Goal: Navigation & Orientation: Go to known website

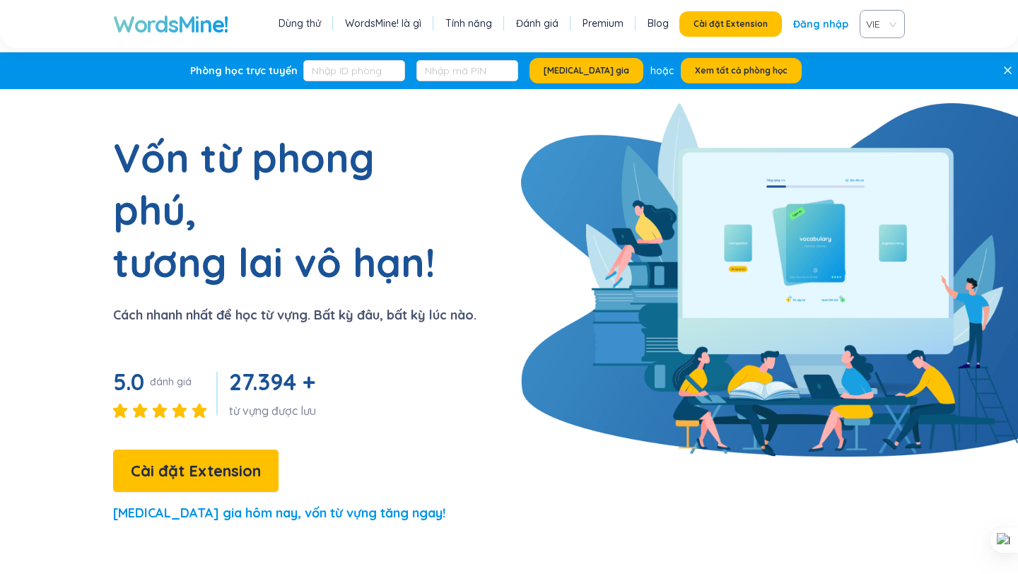
click at [832, 22] on link "Đăng nhập" at bounding box center [820, 23] width 55 height 25
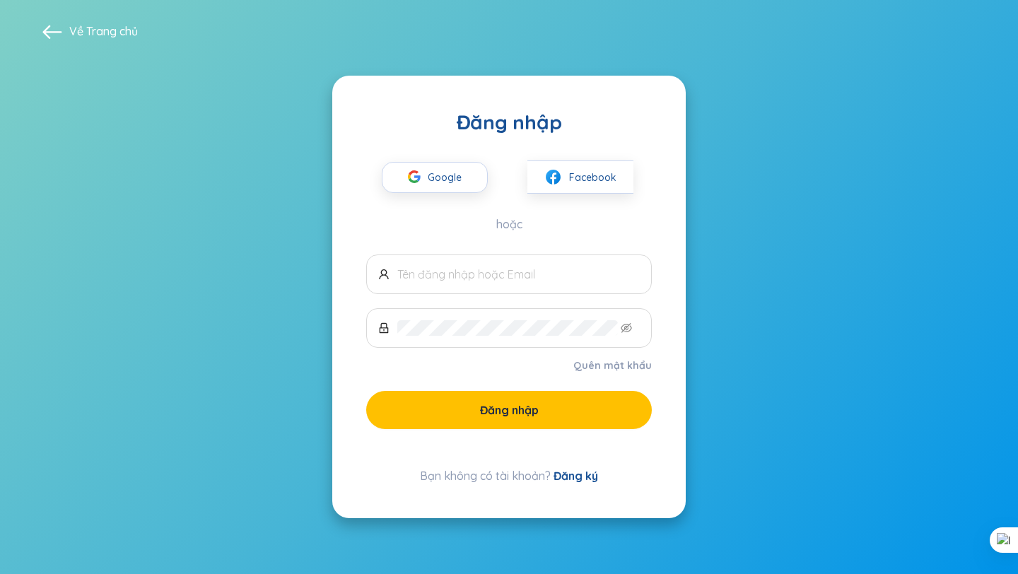
click at [438, 160] on div "Google Facebook" at bounding box center [509, 164] width 286 height 59
click at [430, 181] on span "Google" at bounding box center [448, 178] width 41 height 30
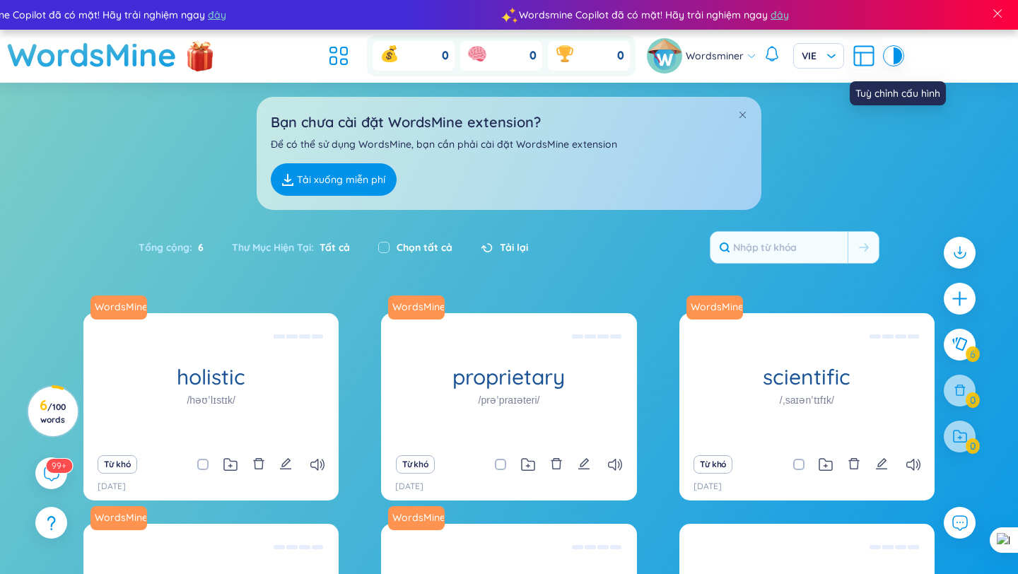
click at [857, 58] on icon at bounding box center [863, 55] width 25 height 25
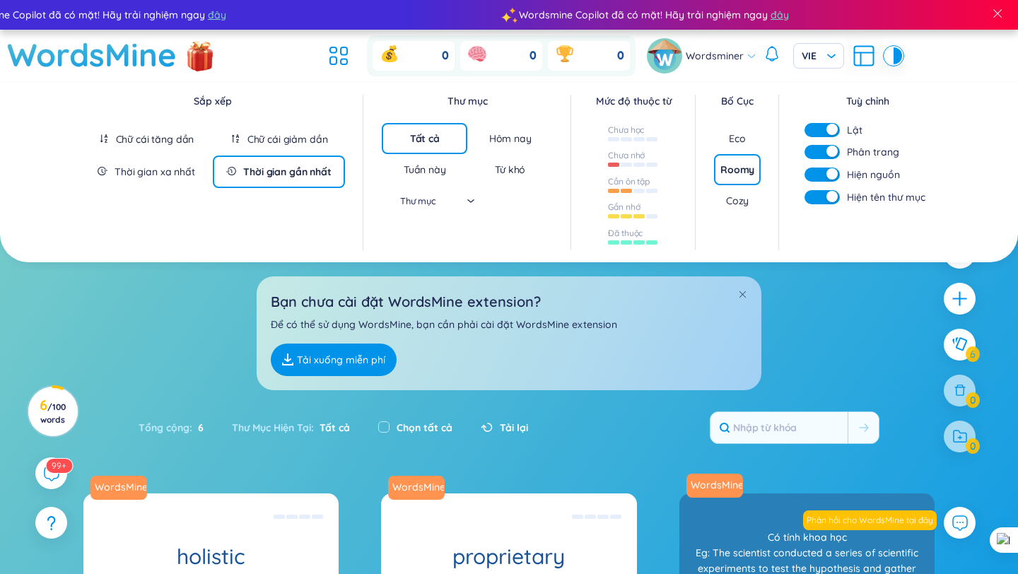
click at [799, 335] on section "Sắp xếp Chữ cái tăng dần Chữ cái giảm dần Thời gian xa nhất Thời gian gần nhất …" at bounding box center [509, 510] width 1018 height 854
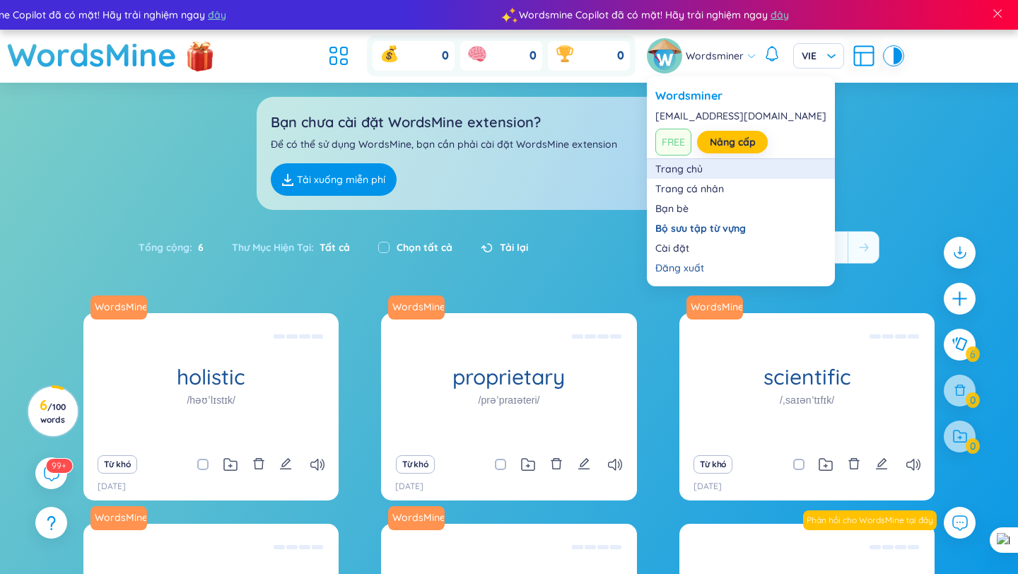
click at [666, 173] on link "Trang chủ" at bounding box center [740, 169] width 171 height 14
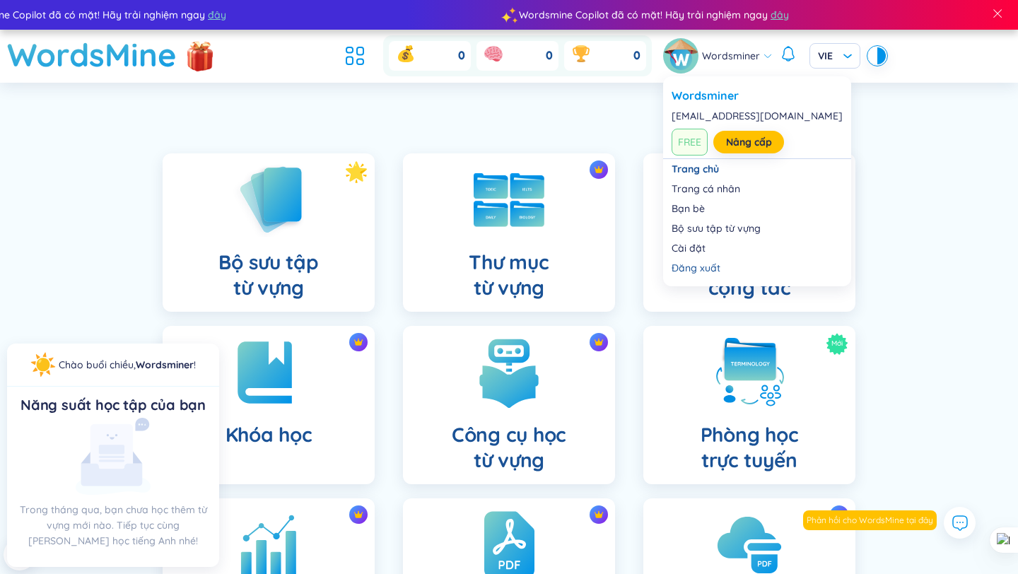
click at [699, 67] on link at bounding box center [682, 55] width 39 height 35
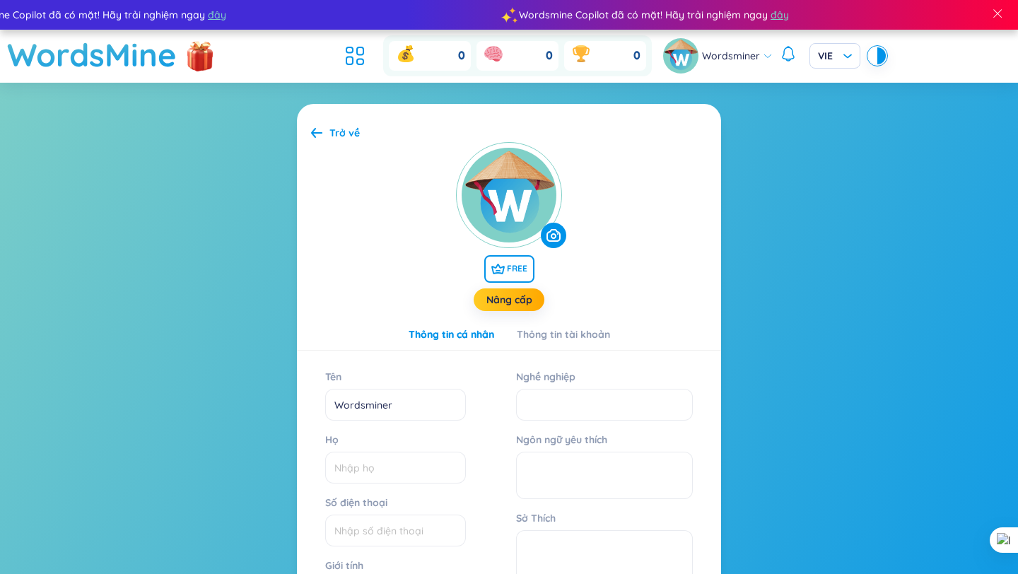
click at [769, 114] on section "Trở về FREE Nâng cấp Thông tin cá nhân Thông tin tài khoản Tên Wordsminer Họ Số…" at bounding box center [509, 467] width 1018 height 768
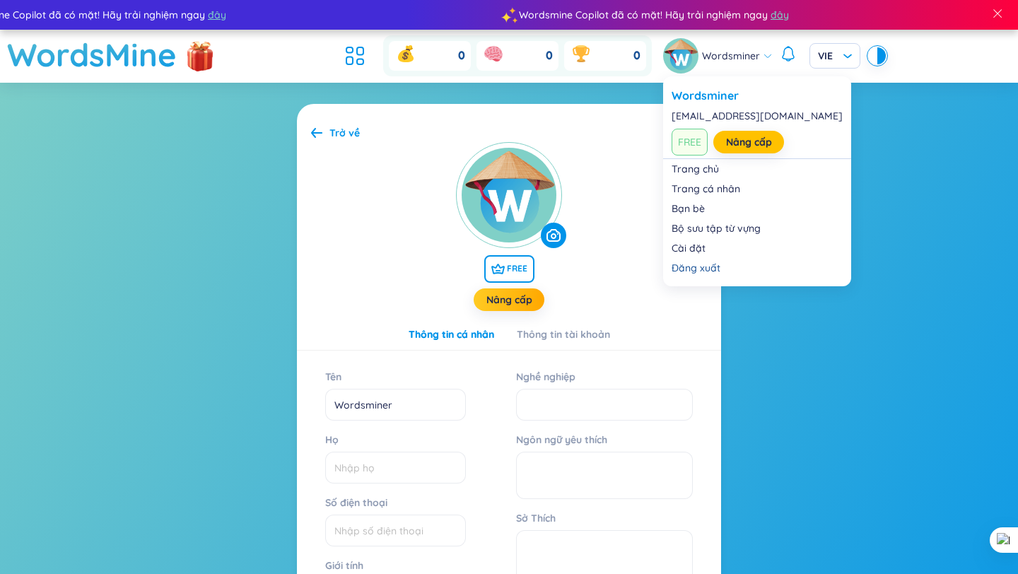
click at [749, 53] on span "Wordsminer" at bounding box center [731, 56] width 58 height 16
click at [710, 167] on link "Trang chủ" at bounding box center [756, 169] width 171 height 14
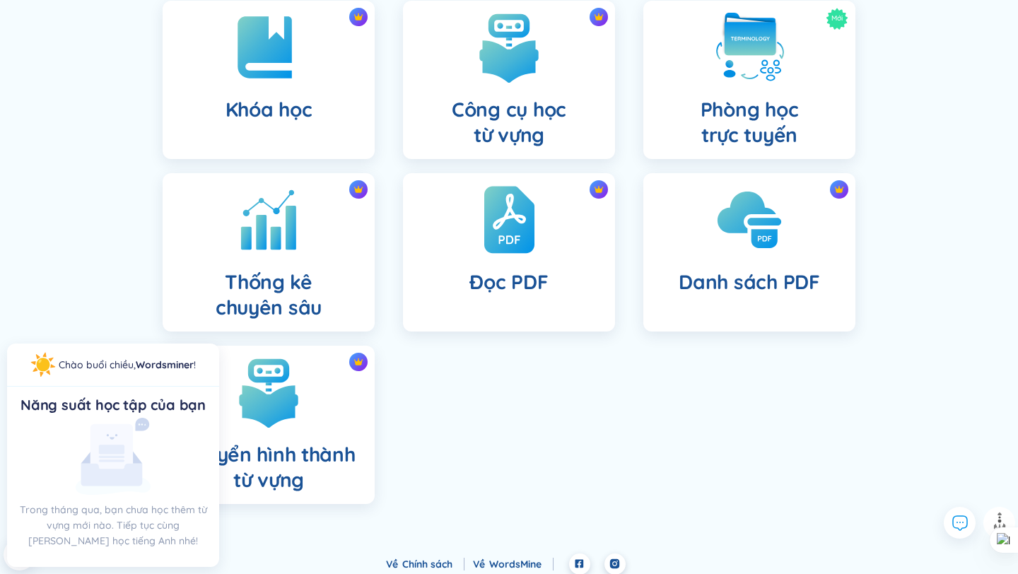
scroll to position [329, 0]
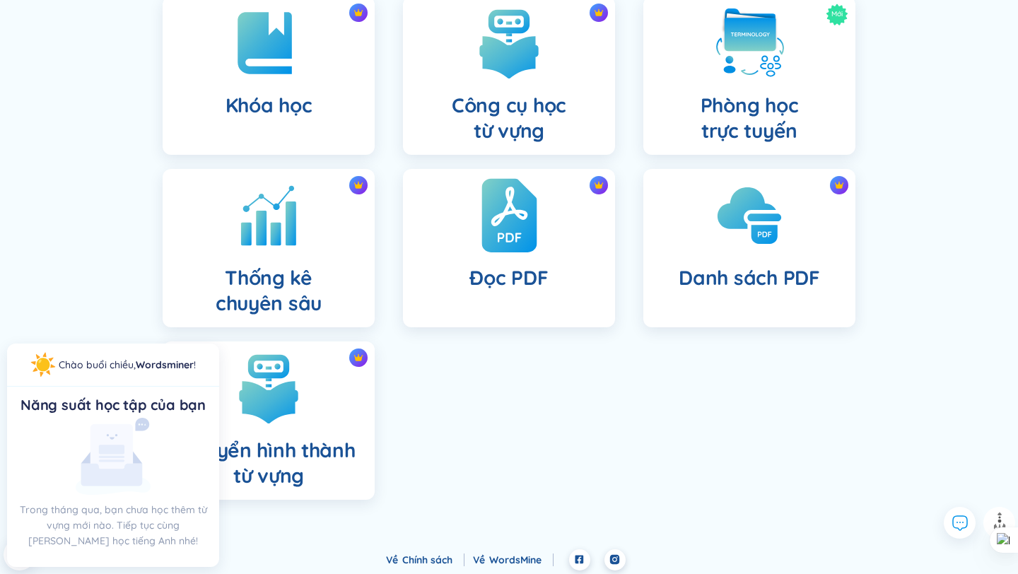
click at [533, 263] on div "Đọc PDF" at bounding box center [509, 248] width 212 height 158
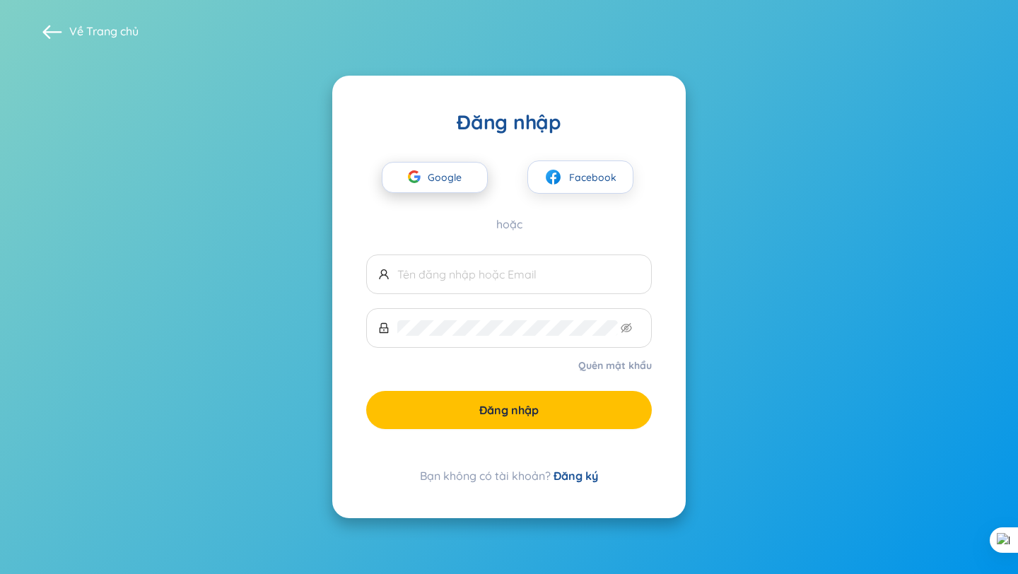
click at [473, 180] on button "Google" at bounding box center [435, 177] width 106 height 31
